Goal: Information Seeking & Learning: Learn about a topic

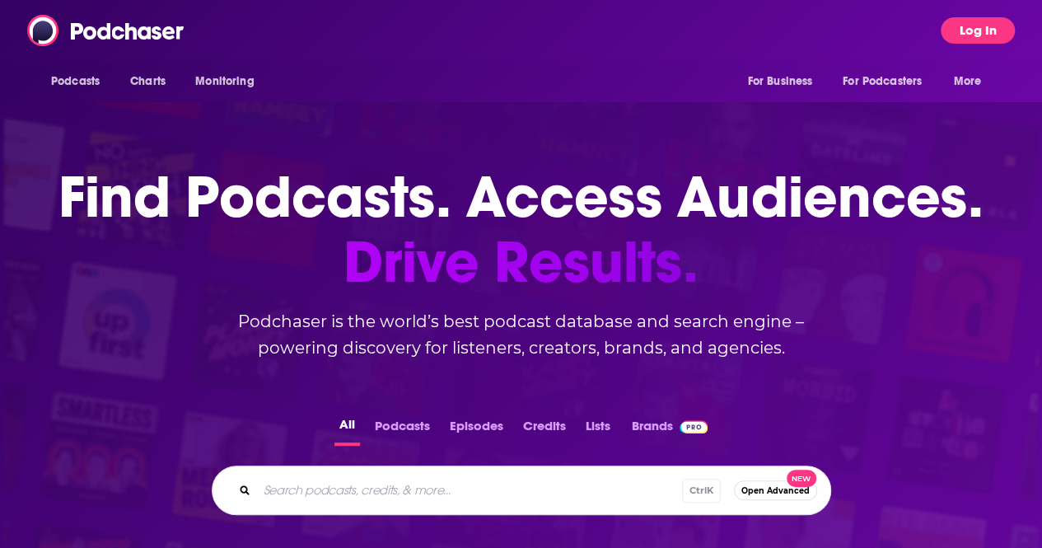
click at [969, 24] on button "Log In" at bounding box center [978, 30] width 74 height 26
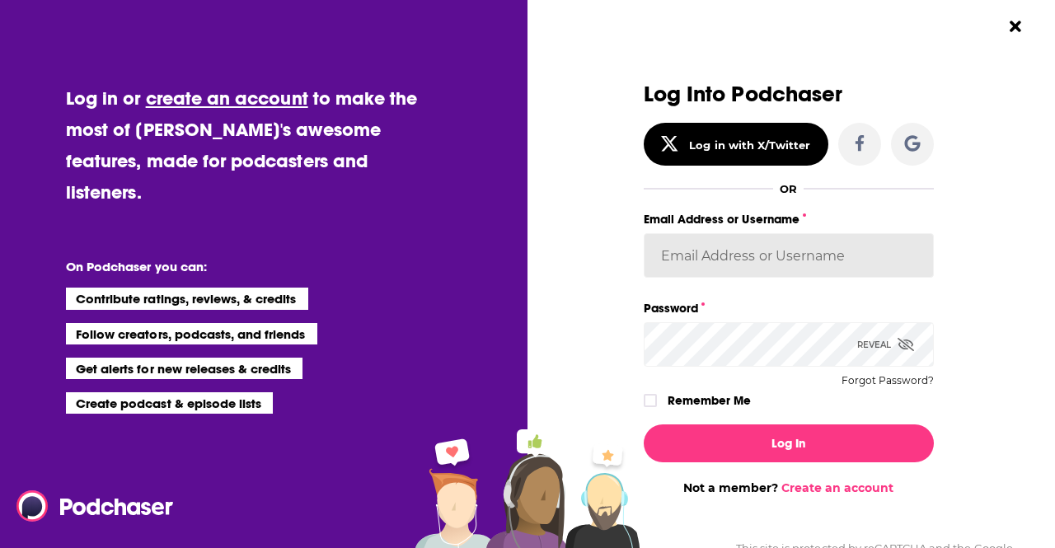
type input "BWeinstein"
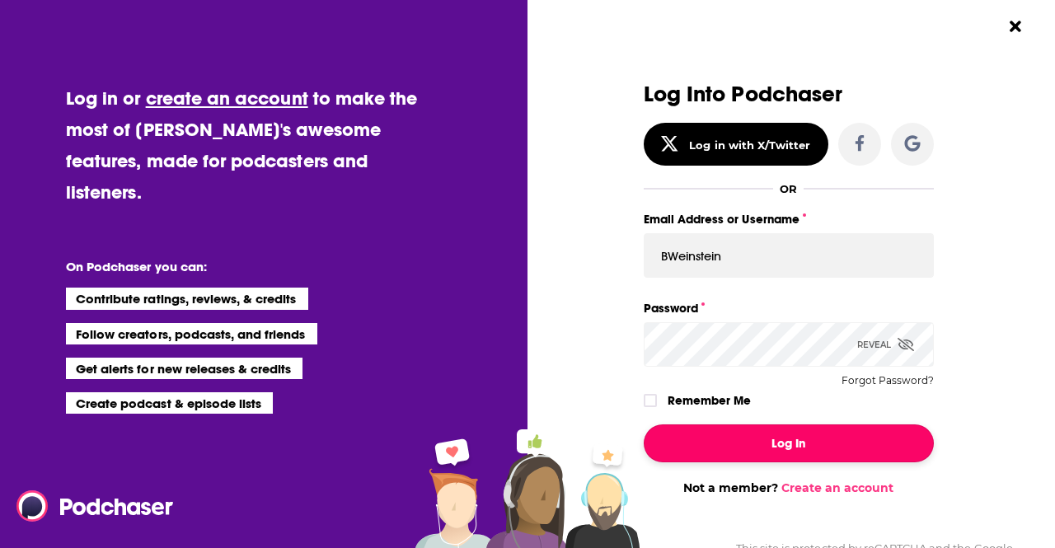
click at [774, 439] on button "Log In" at bounding box center [788, 443] width 290 height 38
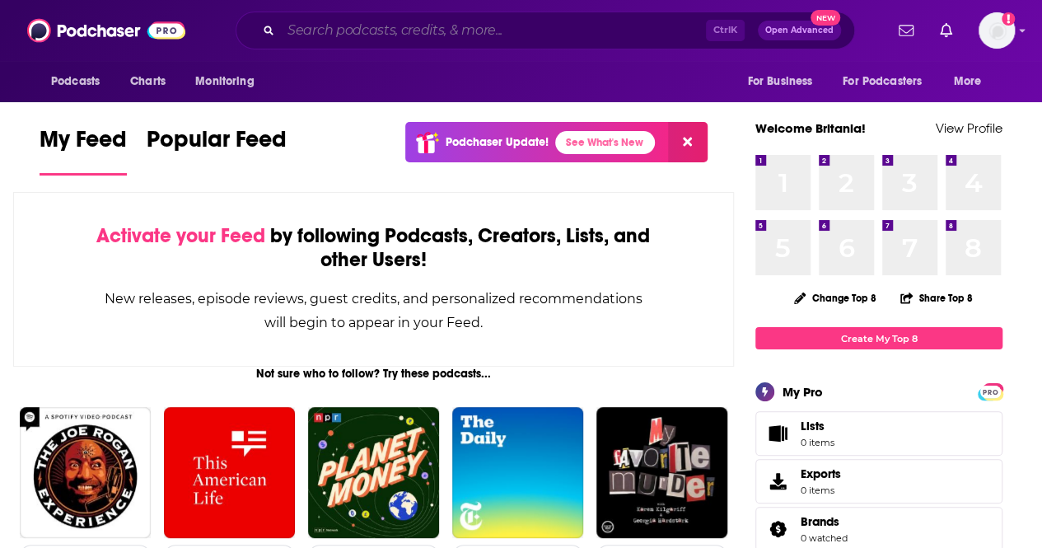
click at [413, 34] on input "Search podcasts, credits, & more..." at bounding box center [493, 30] width 425 height 26
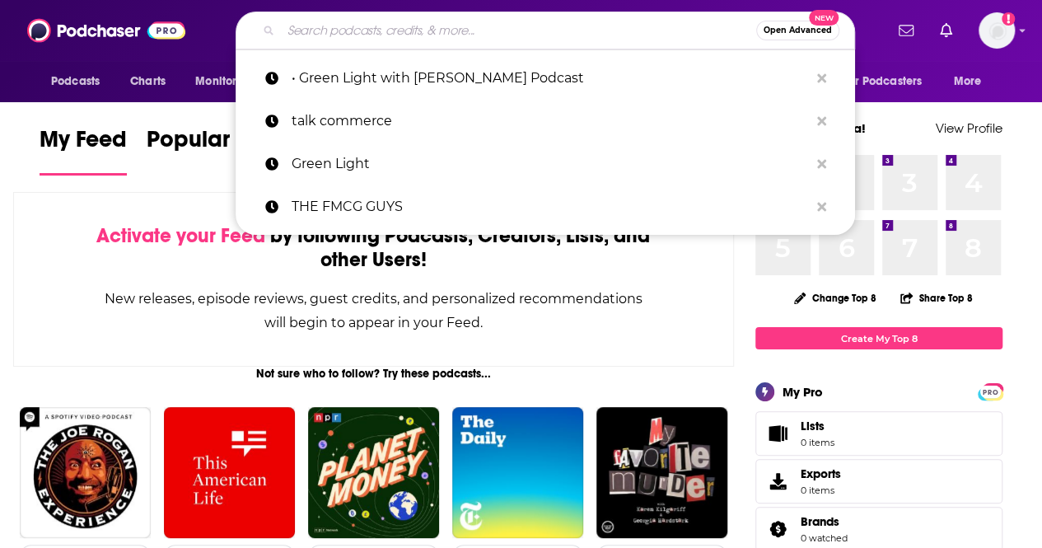
paste input "The CultCast"
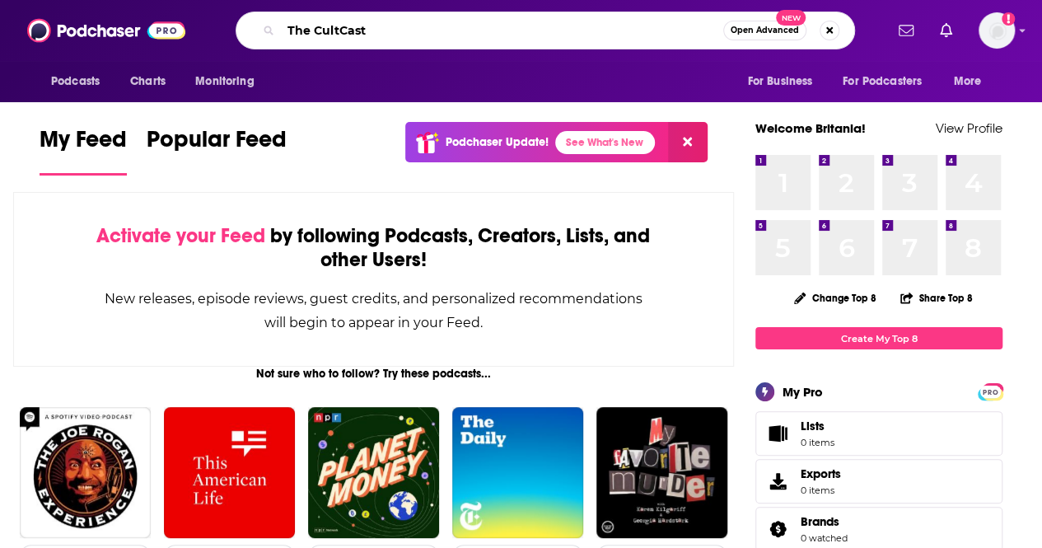
type input "The CultCast"
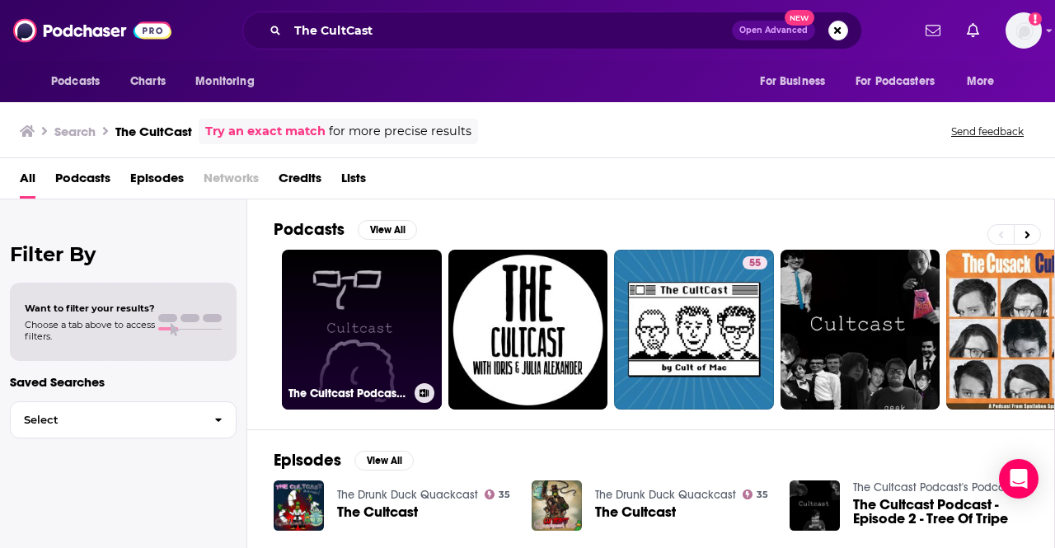
click at [387, 336] on link "The Cultcast Podcast's Podcast" at bounding box center [362, 330] width 160 height 160
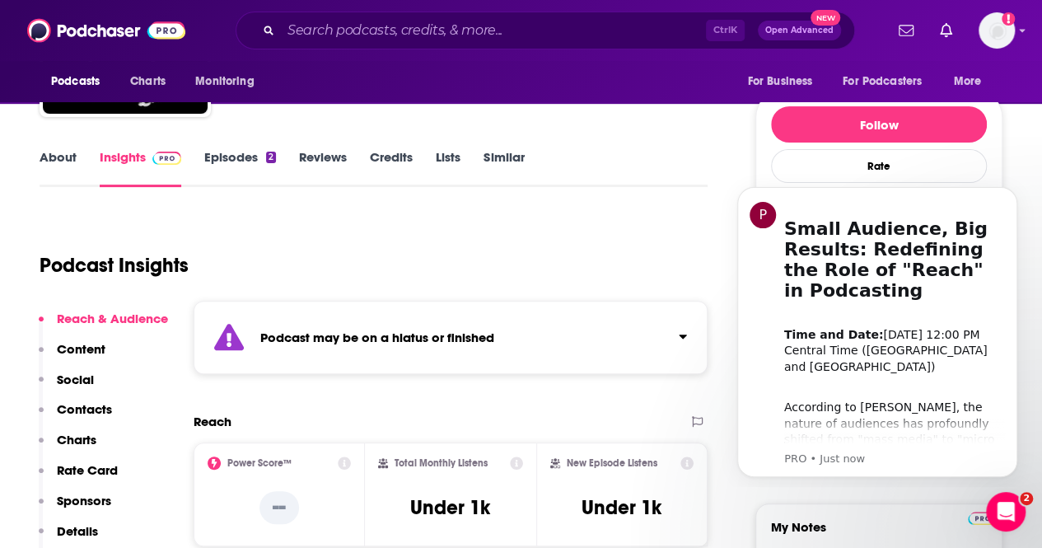
click at [393, 346] on div "Podcast may be on a hiatus or finished" at bounding box center [451, 337] width 514 height 73
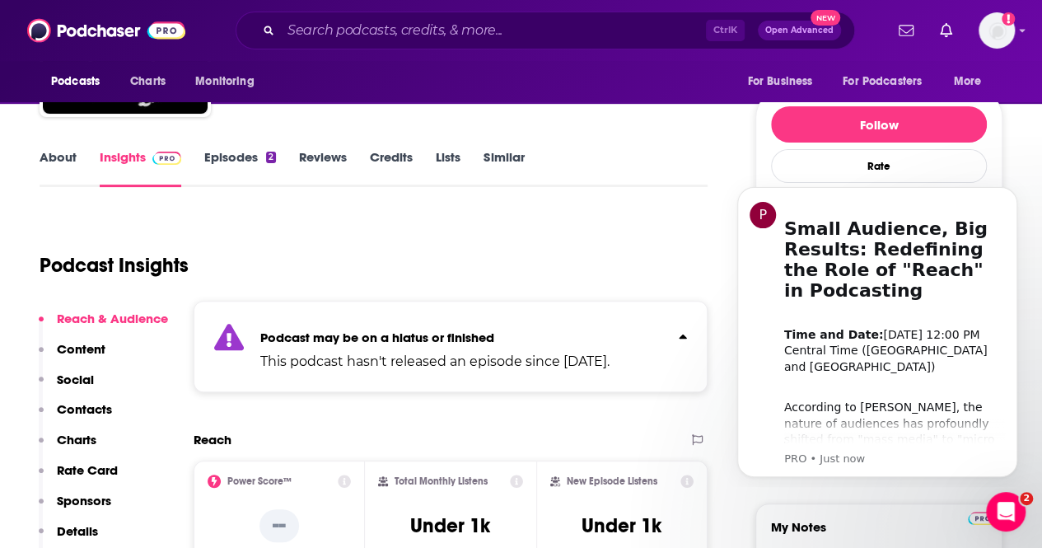
click at [393, 346] on div "Podcast may be on a hiatus or finished This podcast hasn't released an episode …" at bounding box center [434, 346] width 349 height 50
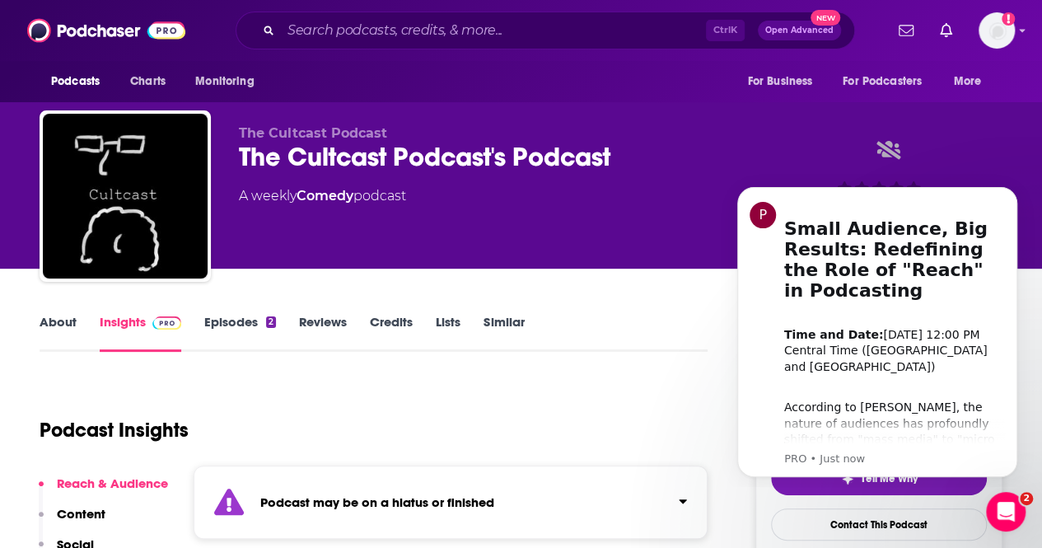
click at [70, 339] on link "About" at bounding box center [58, 333] width 37 height 38
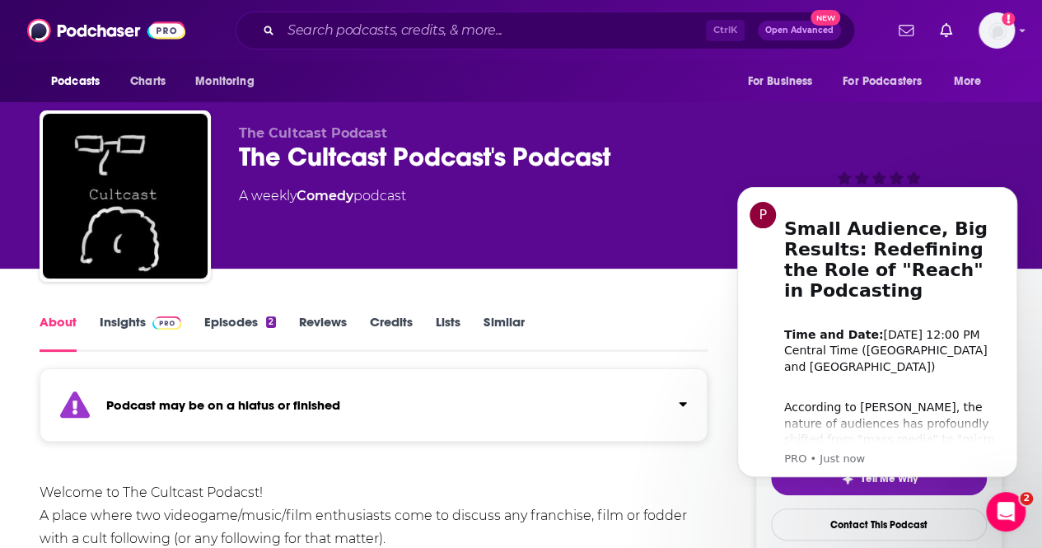
scroll to position [247, 0]
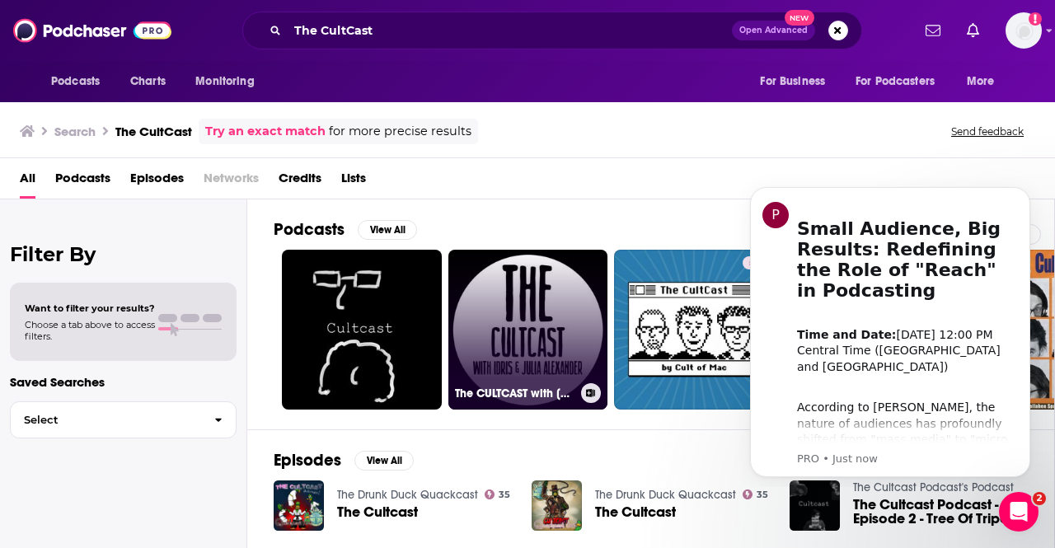
click at [524, 333] on link "The CULTCAST with [PERSON_NAME] And [PERSON_NAME]" at bounding box center [528, 330] width 160 height 160
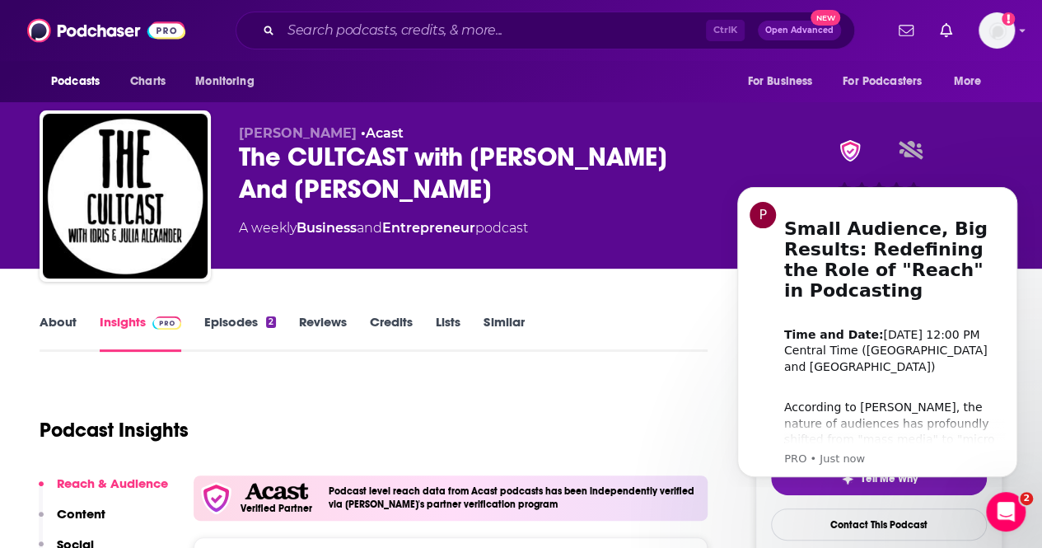
scroll to position [247, 0]
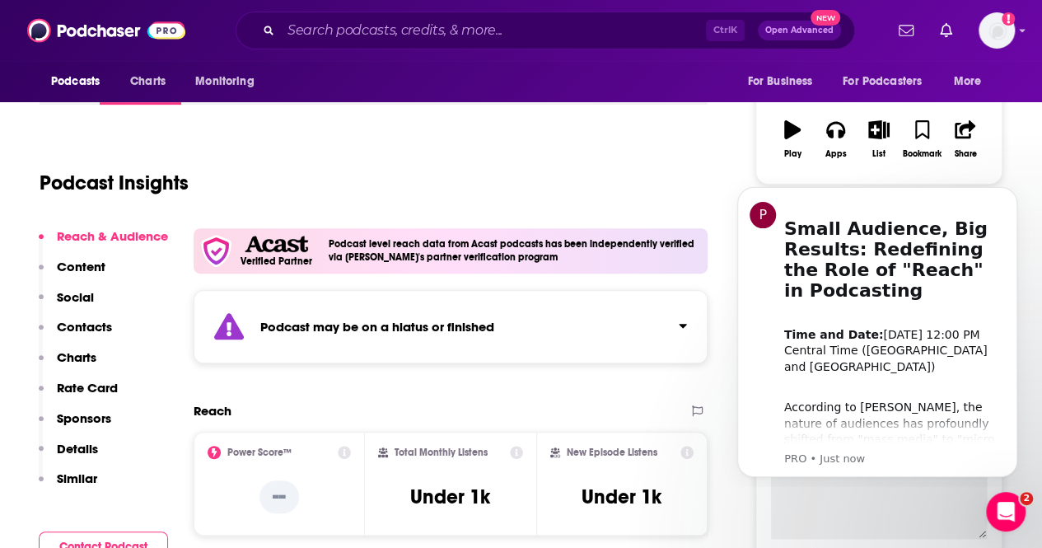
click at [453, 345] on div "Podcast may be on a hiatus or finished" at bounding box center [451, 326] width 514 height 73
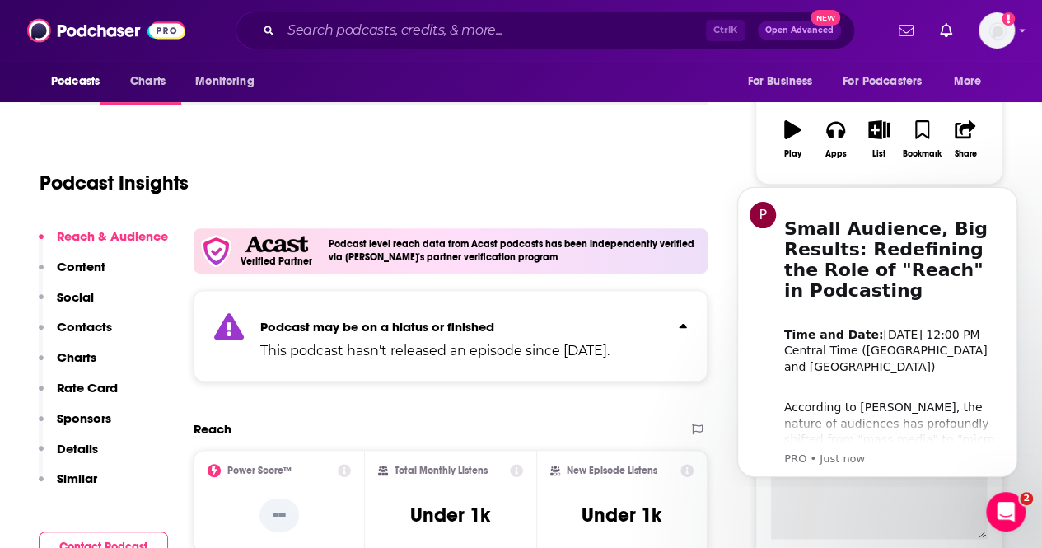
click at [453, 344] on p "This podcast hasn't released an episode since [DATE]." at bounding box center [434, 351] width 349 height 20
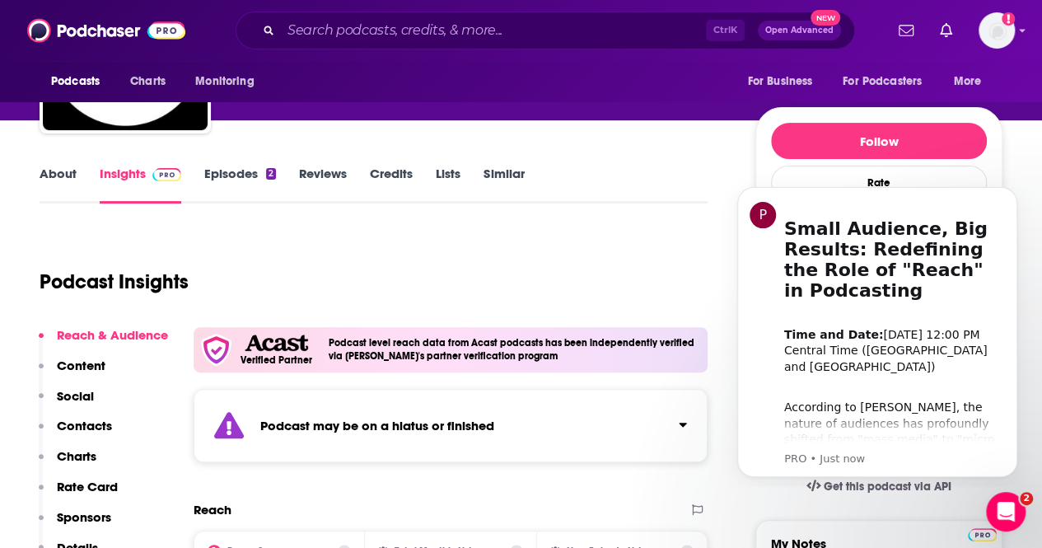
scroll to position [0, 0]
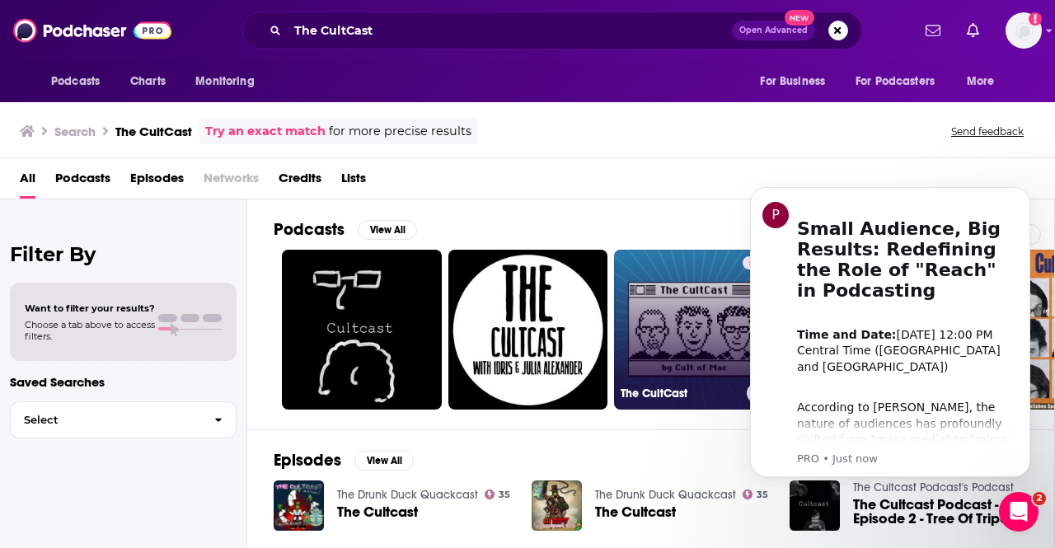
click at [646, 314] on link "55 The CultCast" at bounding box center [694, 330] width 160 height 160
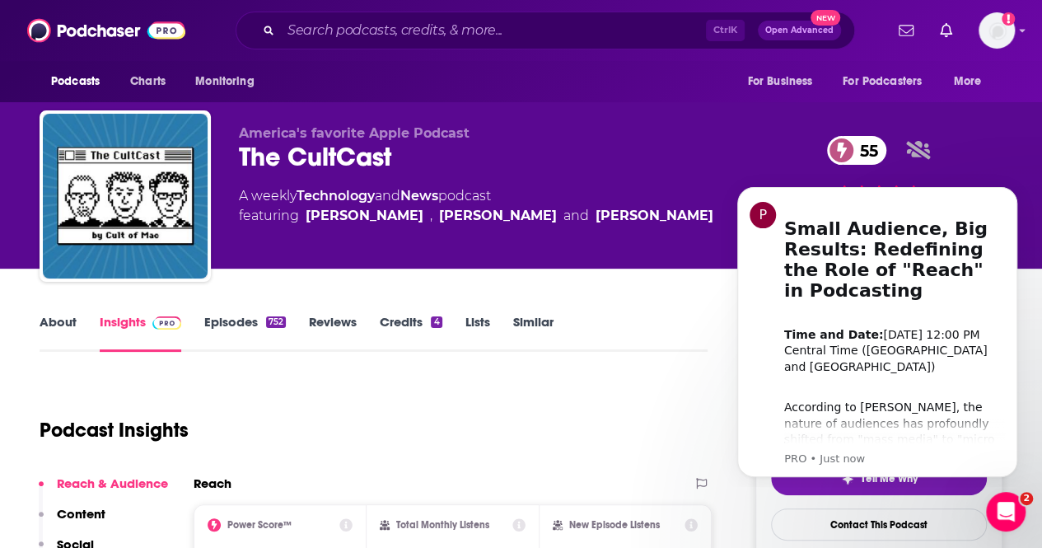
click at [70, 328] on link "About" at bounding box center [58, 333] width 37 height 38
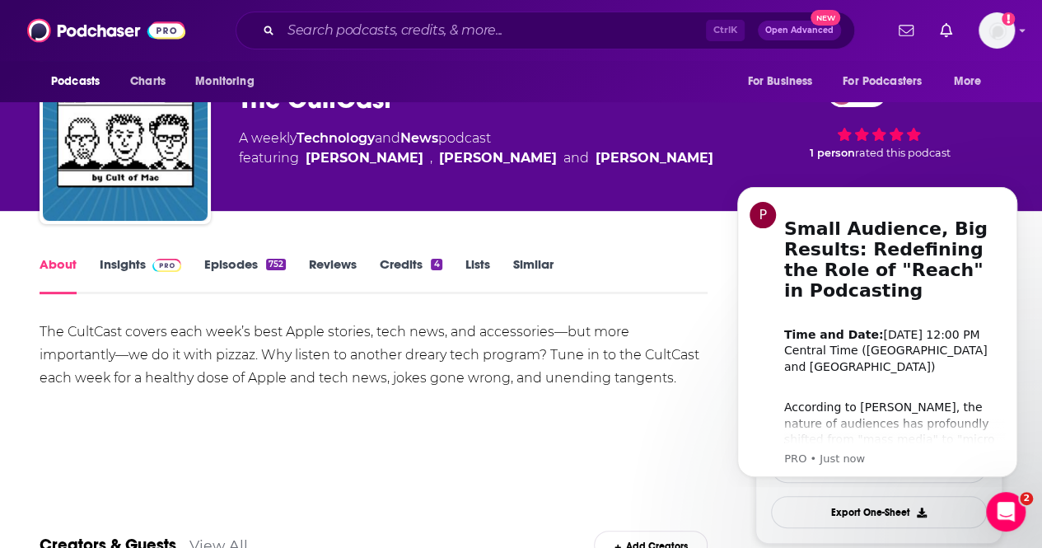
scroll to position [82, 0]
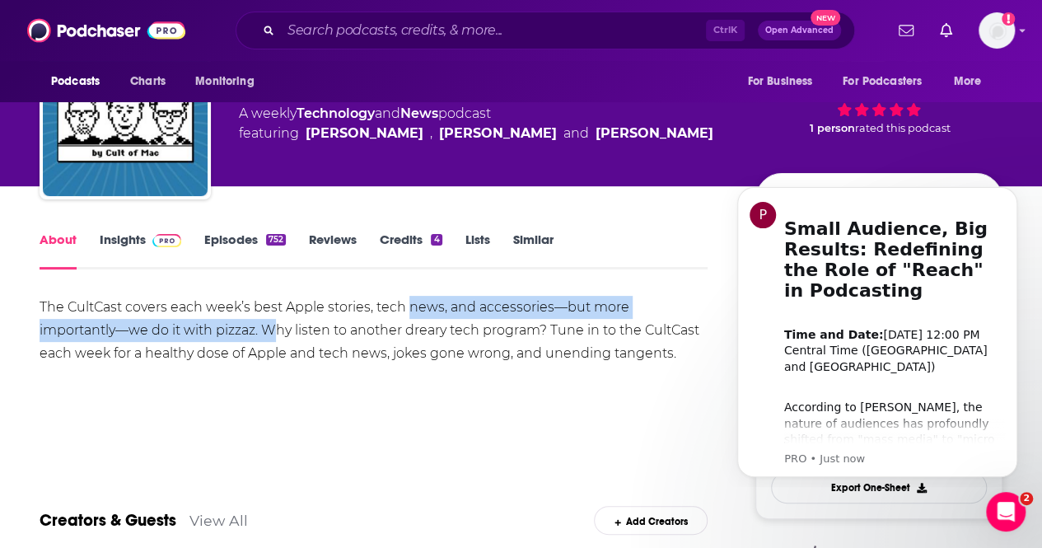
drag, startPoint x: 290, startPoint y: 316, endPoint x: 408, endPoint y: 316, distance: 117.8
click at [408, 316] on div "The CultCast covers each week’s best Apple stories, tech news, and accessories—…" at bounding box center [374, 330] width 668 height 69
click at [171, 332] on div "The CultCast covers each week’s best Apple stories, tech news, and accessories—…" at bounding box center [374, 330] width 668 height 69
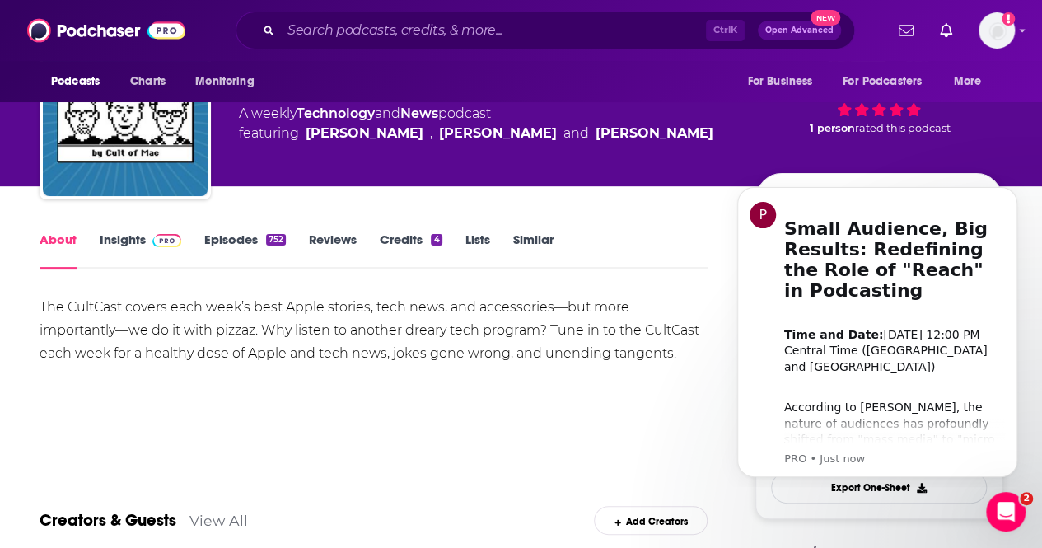
click at [374, 322] on div "The CultCast covers each week’s best Apple stories, tech news, and accessories—…" at bounding box center [374, 330] width 668 height 69
drag, startPoint x: 544, startPoint y: 330, endPoint x: 555, endPoint y: 333, distance: 11.8
click at [555, 333] on div "The CultCast covers each week’s best Apple stories, tech news, and accessories—…" at bounding box center [374, 330] width 668 height 69
click at [574, 347] on div "The CultCast covers each week’s best Apple stories, tech news, and accessories—…" at bounding box center [374, 330] width 668 height 69
click at [608, 360] on div "The CultCast covers each week’s best Apple stories, tech news, and accessories—…" at bounding box center [374, 330] width 668 height 69
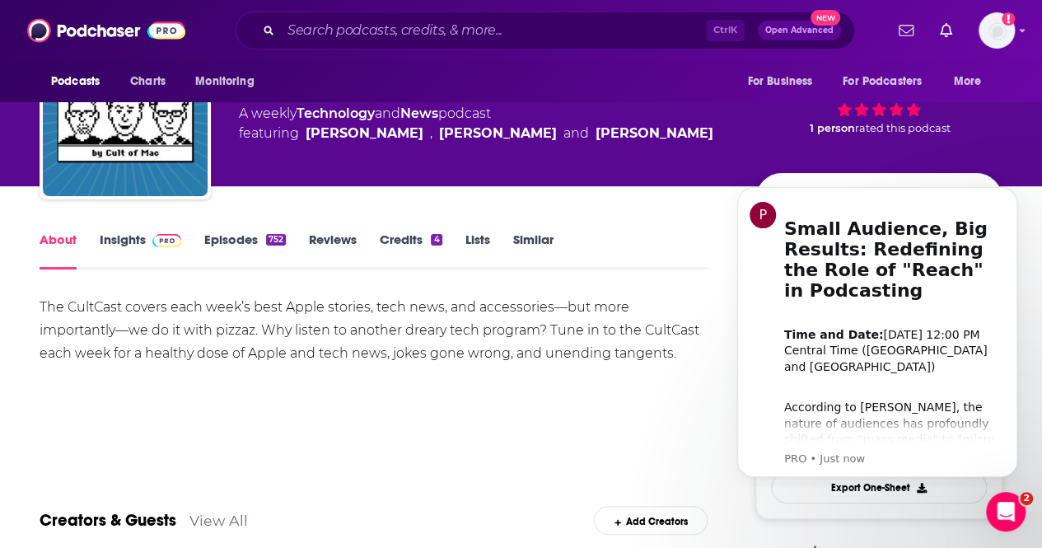
click at [87, 229] on div "About Insights Episodes 752 Reviews Credits 4 Lists Similar" at bounding box center [374, 249] width 668 height 40
click at [109, 241] on link "Insights" at bounding box center [141, 251] width 82 height 38
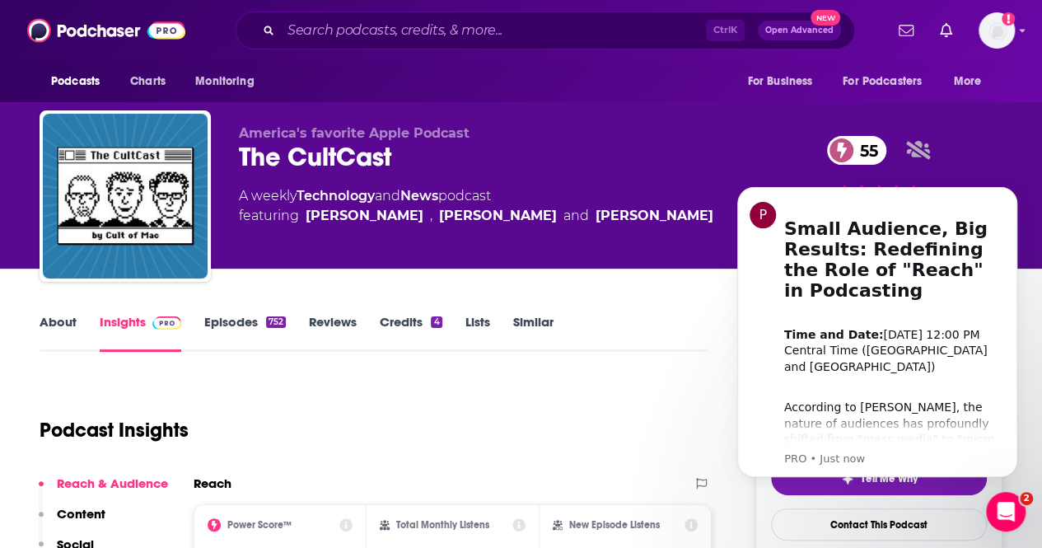
click at [218, 332] on link "Episodes 752" at bounding box center [245, 333] width 82 height 38
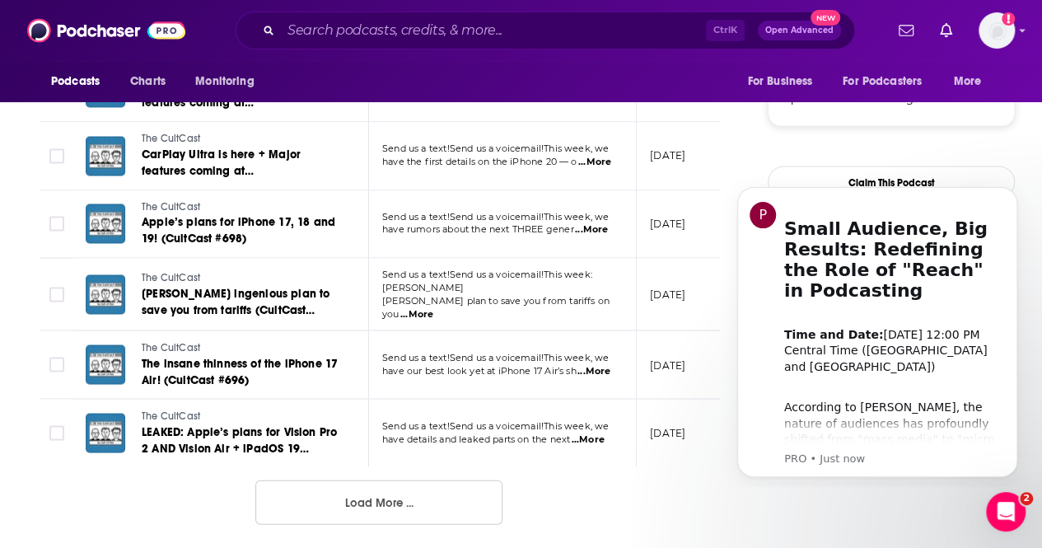
scroll to position [1730, 0]
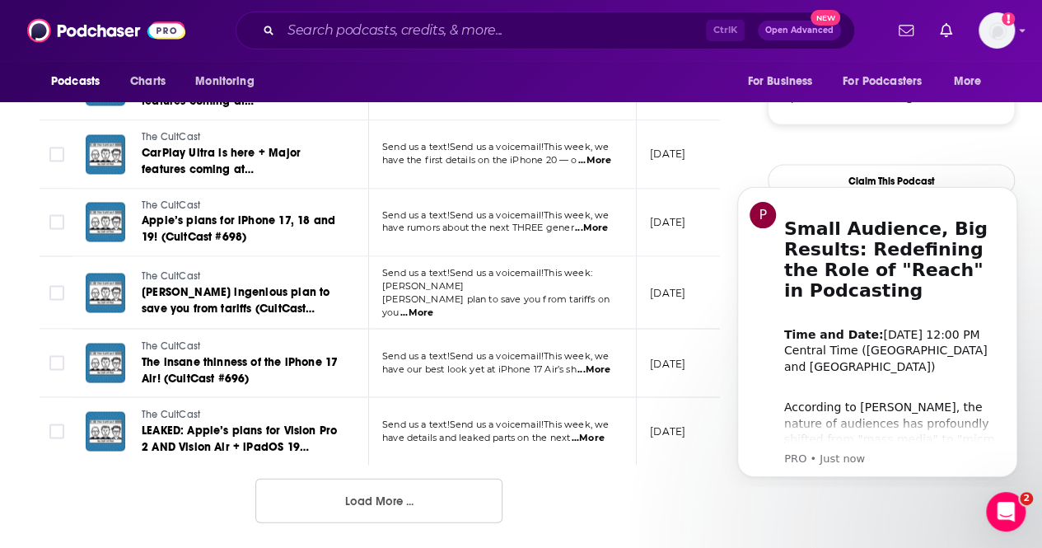
click at [369, 494] on button "Load More ..." at bounding box center [378, 501] width 247 height 44
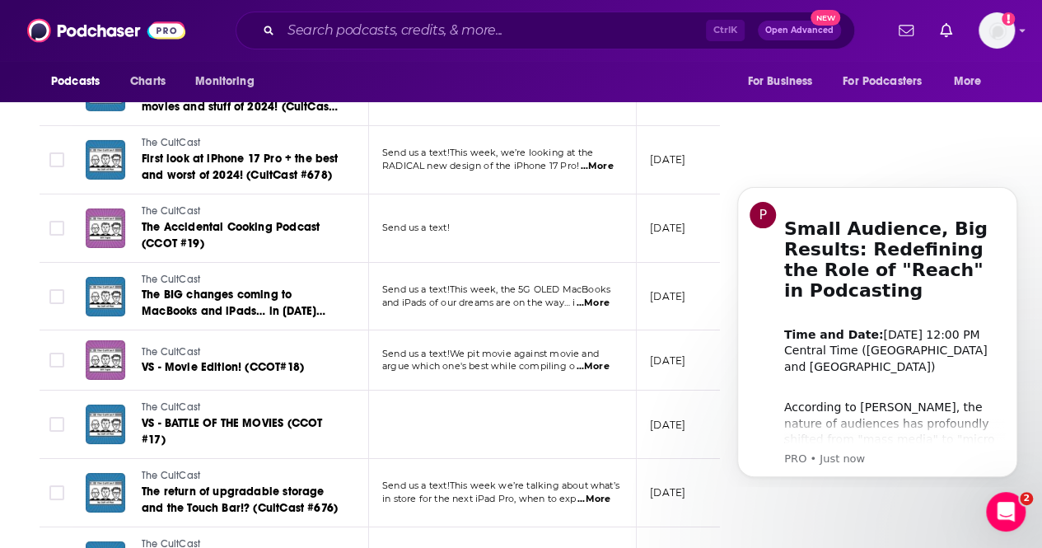
scroll to position [3296, 0]
